Goal: Find specific page/section: Find specific page/section

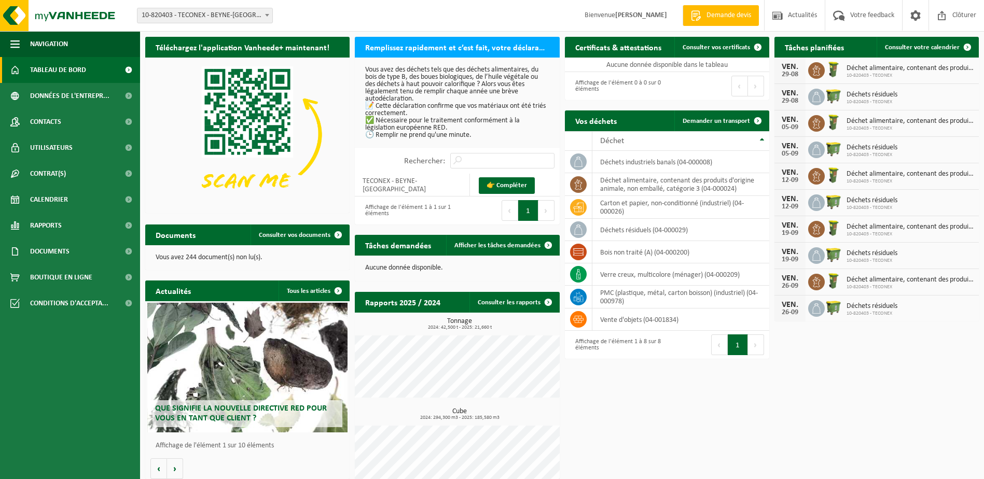
drag, startPoint x: 896, startPoint y: 429, endPoint x: 924, endPoint y: 417, distance: 30.7
click at [898, 429] on div "Téléchargez l'application Vanheede+ maintenant! Cachez Remplissez rapidement et…" at bounding box center [562, 265] width 839 height 467
click at [901, 390] on div "Téléchargez l'application Vanheede+ maintenant! Cachez Remplissez rapidement et…" at bounding box center [562, 265] width 839 height 467
click at [48, 170] on span "Contrat(s)" at bounding box center [48, 174] width 36 height 26
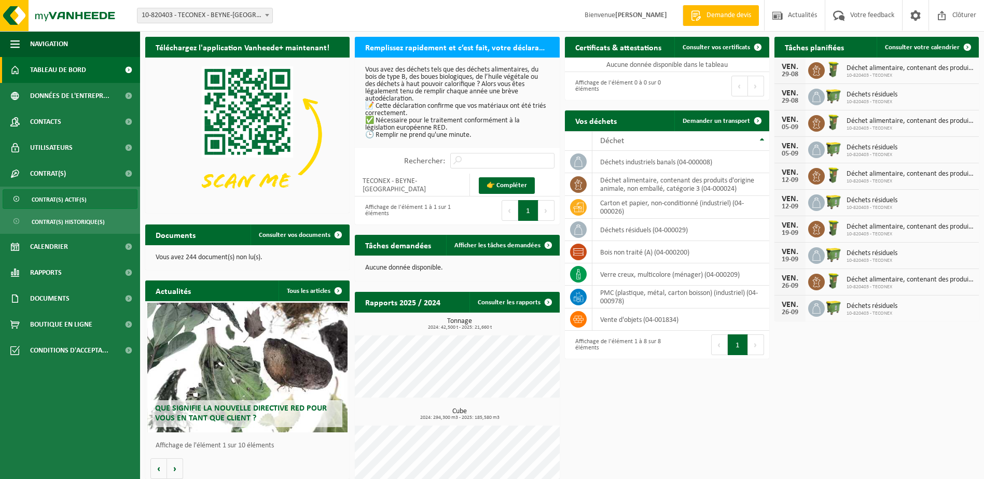
click at [56, 197] on span "Contrat(s) actif(s)" at bounding box center [59, 200] width 55 height 20
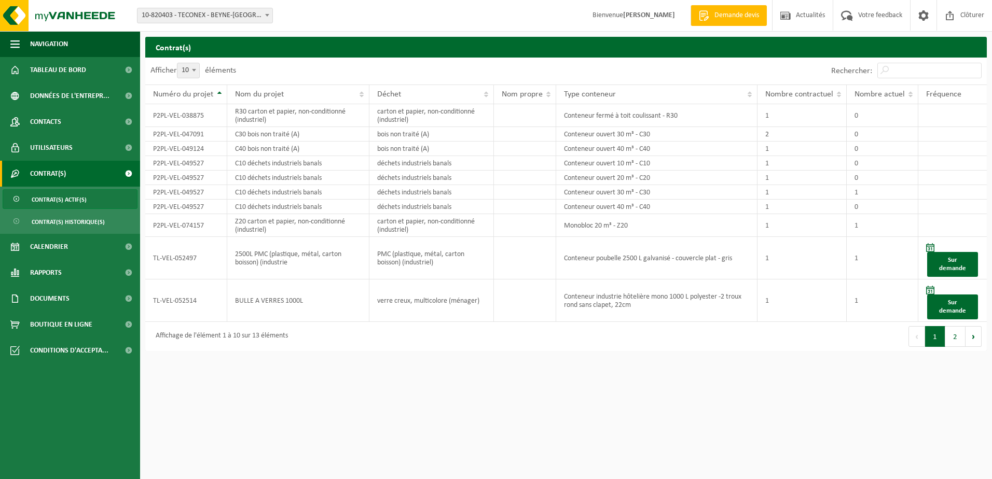
click at [444, 415] on html "Site: 10-820403 - TECONEX - BEYNE-HEUSAY 10-820403 - TECONEX - BEYNE-HEUSAY Bie…" at bounding box center [496, 239] width 992 height 479
click at [933, 12] on link at bounding box center [923, 15] width 26 height 31
click at [854, 399] on html "Site: 10-820403 - TECONEX - BEYNE-HEUSAY 10-820403 - TECONEX - BEYNE-HEUSAY Bie…" at bounding box center [496, 239] width 992 height 479
click at [972, 338] on button "Suivant" at bounding box center [974, 336] width 16 height 21
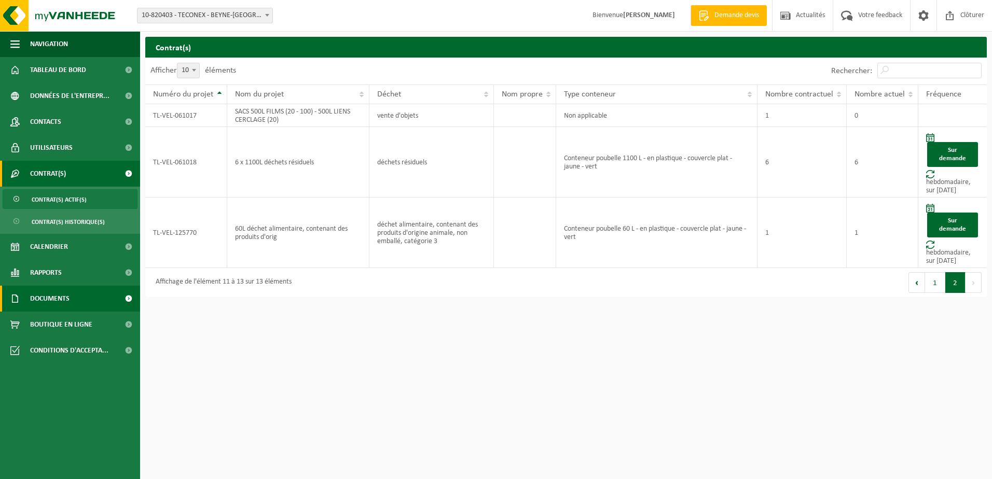
click at [60, 305] on span "Documents" at bounding box center [49, 299] width 39 height 26
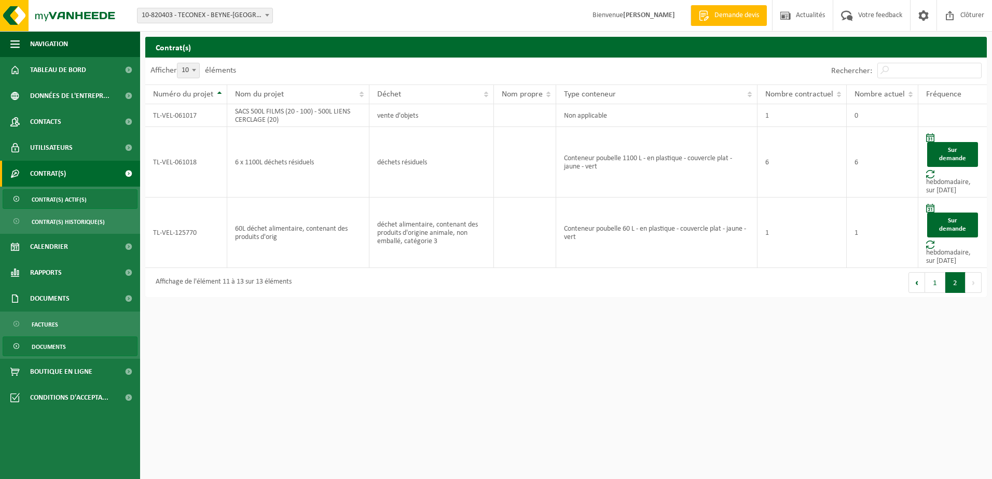
click at [52, 345] on span "Documents" at bounding box center [49, 347] width 34 height 20
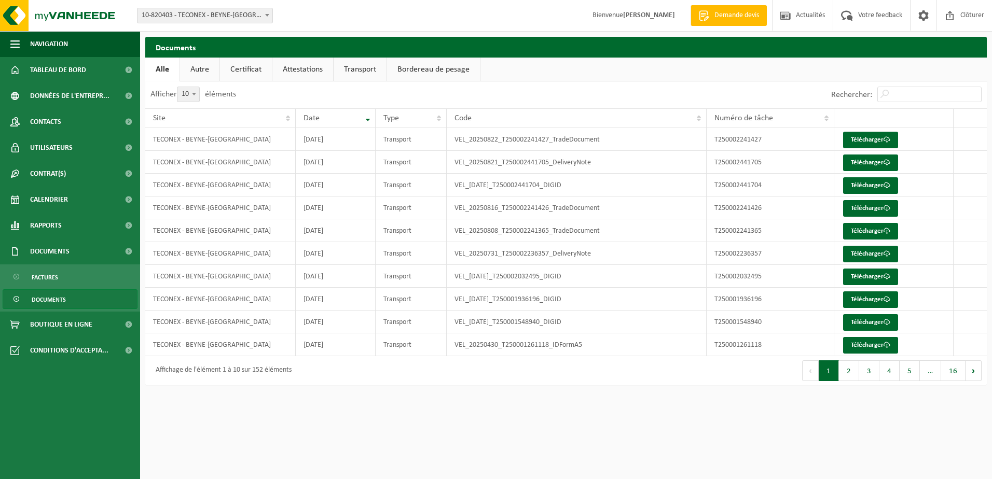
click at [212, 70] on link "Autre" at bounding box center [199, 70] width 39 height 24
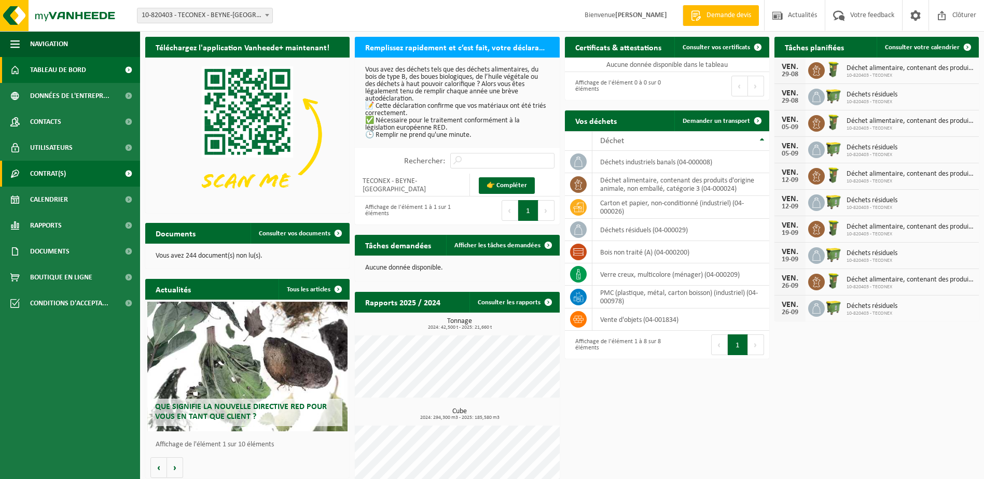
click at [53, 168] on span "Contrat(s)" at bounding box center [48, 174] width 36 height 26
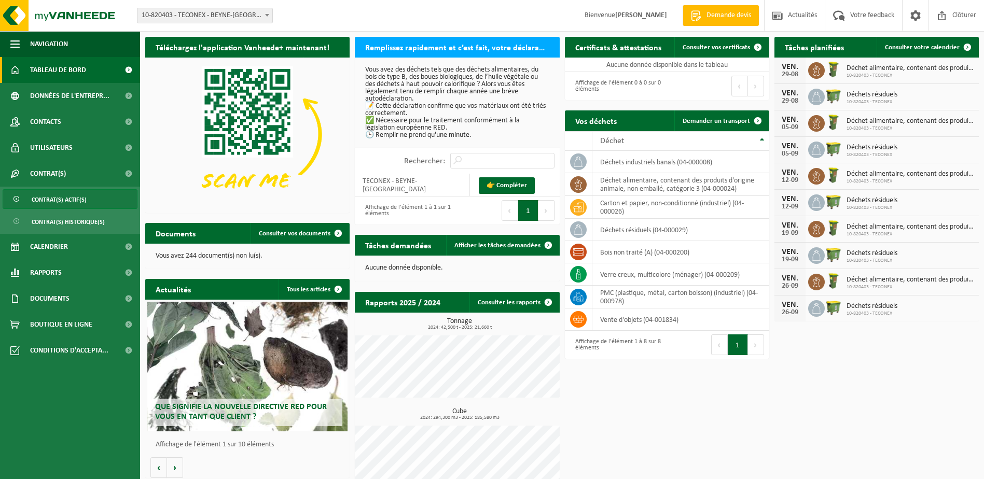
click at [76, 199] on span "Contrat(s) actif(s)" at bounding box center [59, 200] width 55 height 20
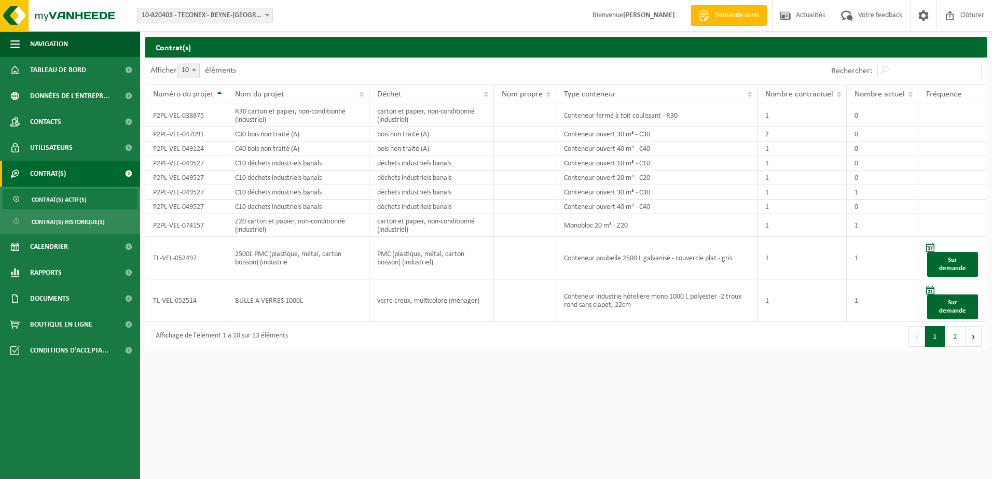
click at [420, 397] on html "Site: 10-820403 - TECONEX - BEYNE-HEUSAY 10-820403 - TECONEX - BEYNE-HEUSAY Bie…" at bounding box center [496, 239] width 992 height 479
click at [12, 42] on span "button" at bounding box center [14, 44] width 9 height 26
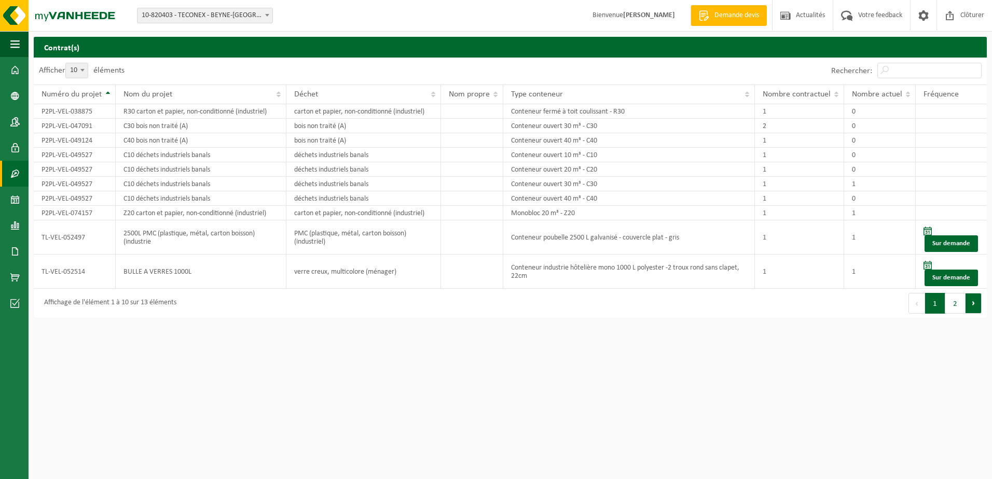
click at [973, 310] on button "Suivant" at bounding box center [974, 303] width 16 height 21
